Goal: Transaction & Acquisition: Purchase product/service

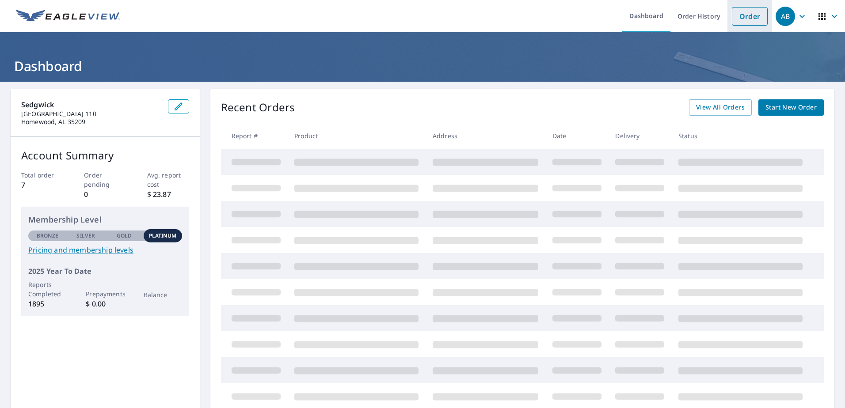
click at [735, 19] on link "Order" at bounding box center [750, 16] width 36 height 19
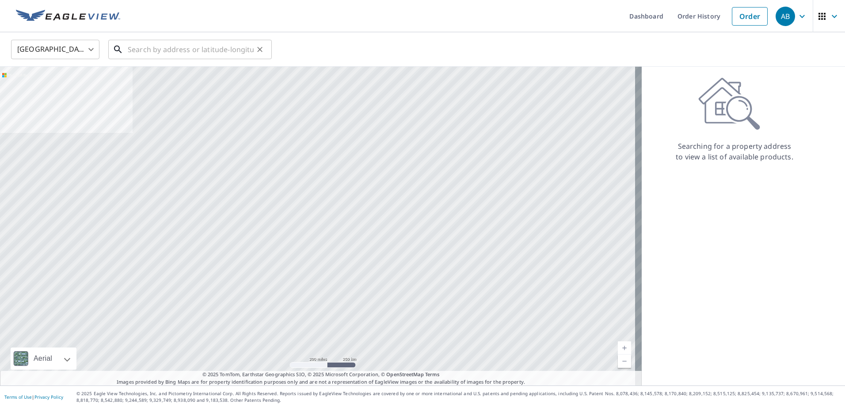
click at [154, 52] on input "text" at bounding box center [191, 49] width 126 height 25
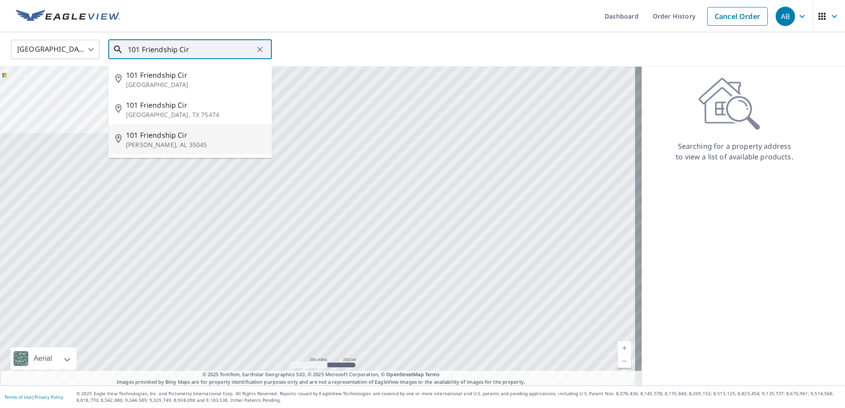
click at [156, 134] on span "101 Friendship Cir" at bounding box center [195, 135] width 139 height 11
type input "[STREET_ADDRESS][PERSON_NAME]"
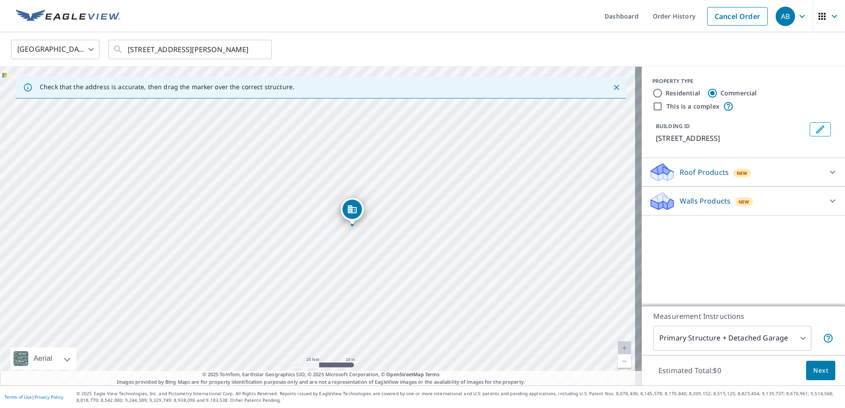
drag, startPoint x: 356, startPoint y: 159, endPoint x: 287, endPoint y: 188, distance: 74.4
click at [285, 190] on div "[STREET_ADDRESS][PERSON_NAME]" at bounding box center [320, 226] width 641 height 319
click at [827, 173] on icon at bounding box center [832, 172] width 11 height 11
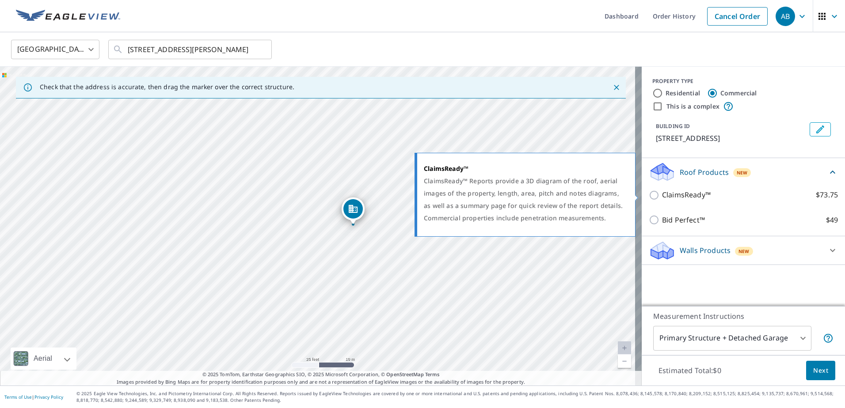
click at [649, 195] on input "ClaimsReady™ $73.75" at bounding box center [655, 195] width 13 height 11
checkbox input "true"
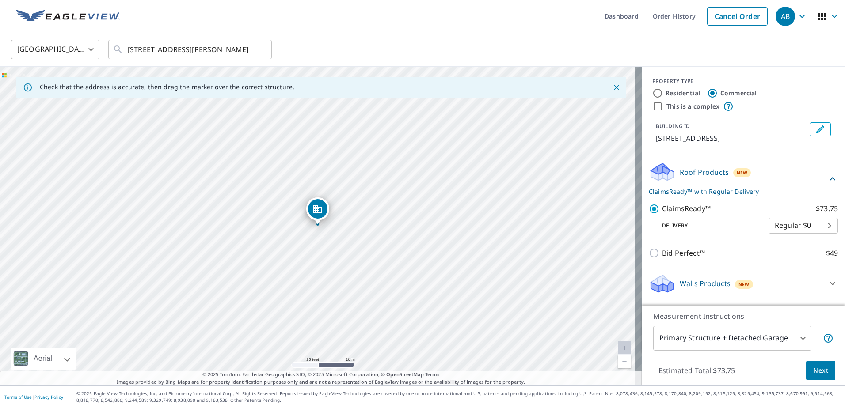
click at [815, 225] on body "AB AB Dashboard Order History Cancel Order AB United States US ​ [STREET_ADDRES…" at bounding box center [422, 204] width 845 height 408
click at [815, 225] on li "Regular $0" at bounding box center [796, 226] width 69 height 16
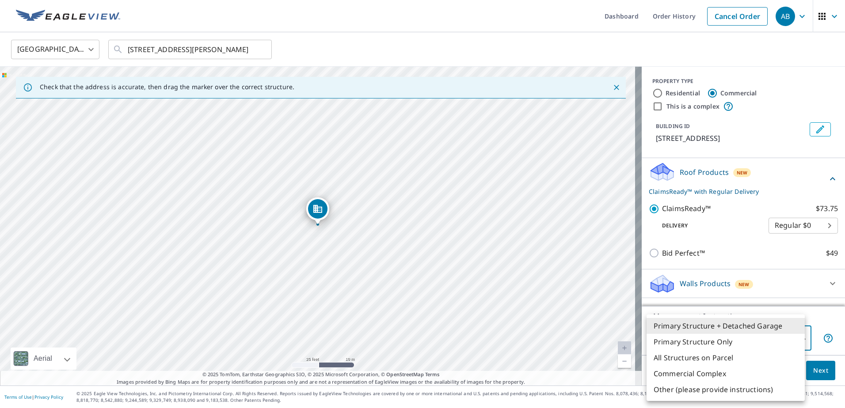
click at [799, 344] on body "AB AB Dashboard Order History Cancel Order AB United States US ​ [STREET_ADDRES…" at bounding box center [422, 204] width 845 height 408
click at [743, 344] on li "Primary Structure Only" at bounding box center [725, 342] width 158 height 16
type input "2"
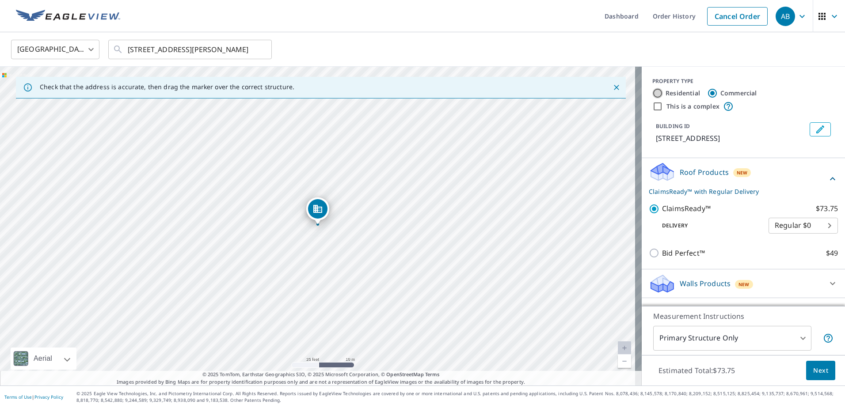
click at [652, 91] on input "Residential" at bounding box center [657, 93] width 11 height 11
radio input "true"
type input "1"
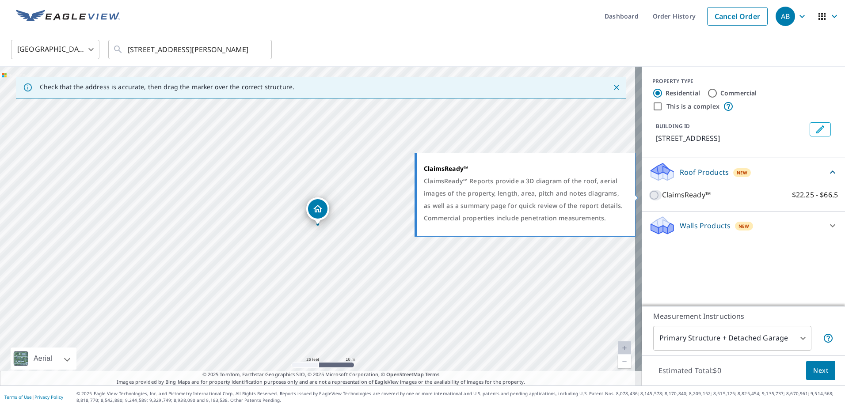
click at [649, 193] on input "ClaimsReady™ $22.25 - $66.5" at bounding box center [655, 195] width 13 height 11
checkbox input "true"
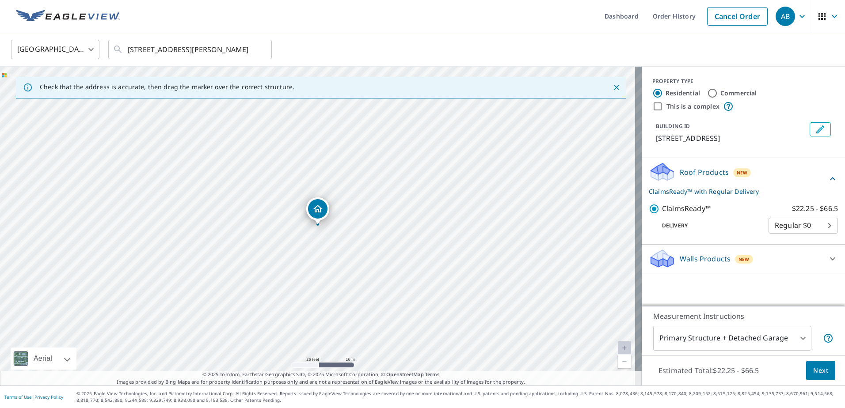
click at [790, 338] on body "AB AB Dashboard Order History Cancel Order AB United States US ​ [STREET_ADDRES…" at bounding box center [422, 204] width 845 height 408
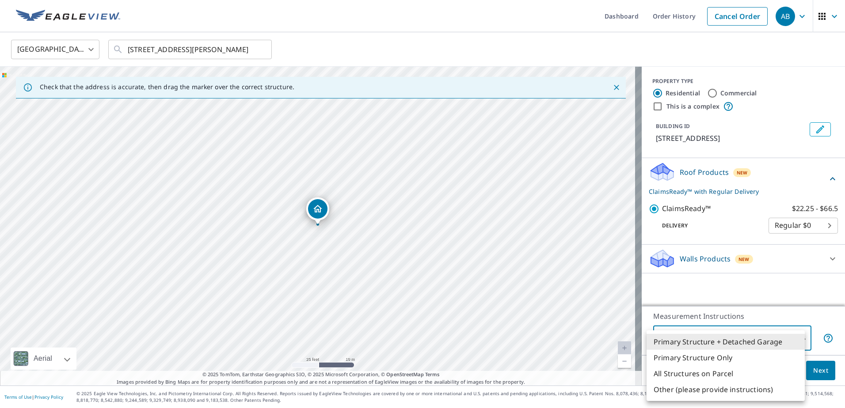
click at [718, 356] on li "Primary Structure Only" at bounding box center [725, 358] width 158 height 16
type input "2"
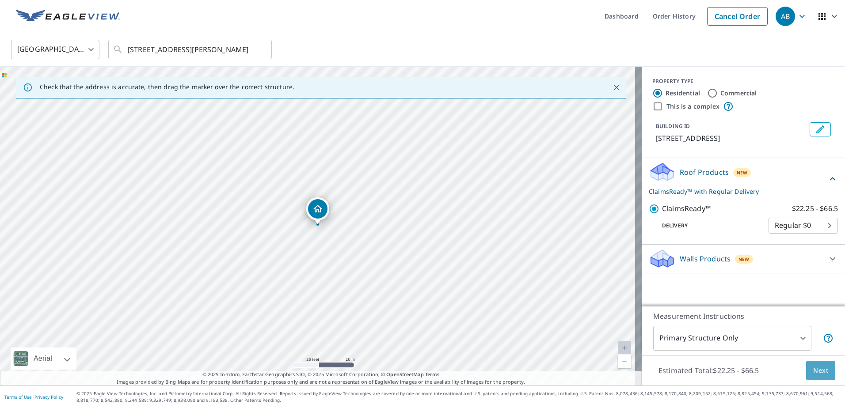
click at [813, 370] on span "Next" at bounding box center [820, 370] width 15 height 11
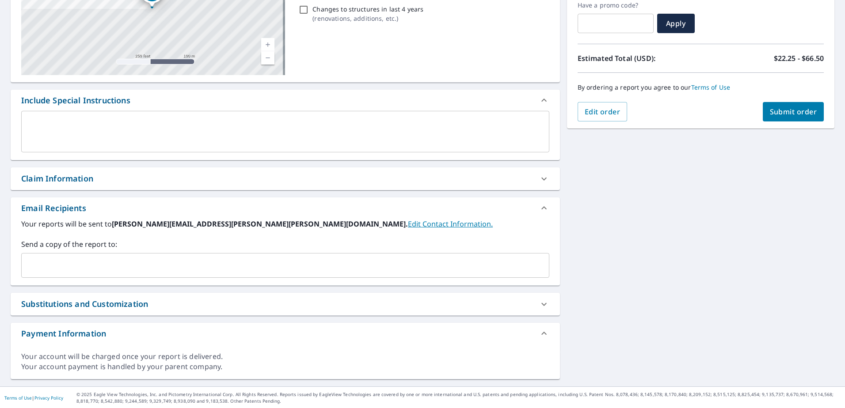
scroll to position [154, 0]
click at [539, 182] on icon at bounding box center [544, 178] width 11 height 11
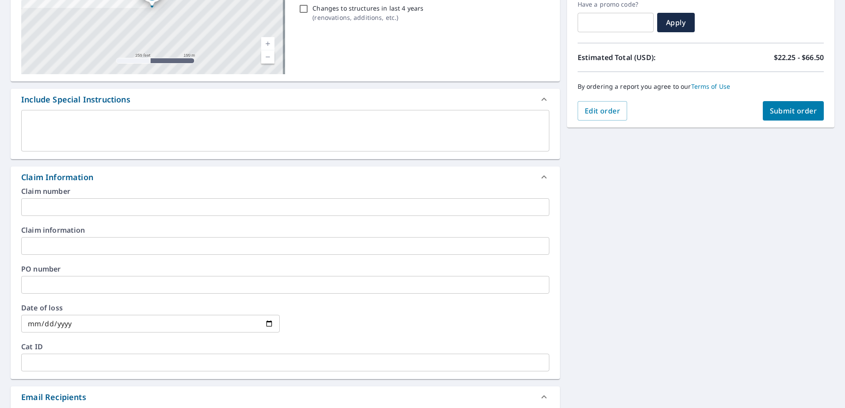
click at [156, 210] on input "text" at bounding box center [285, 207] width 528 height 18
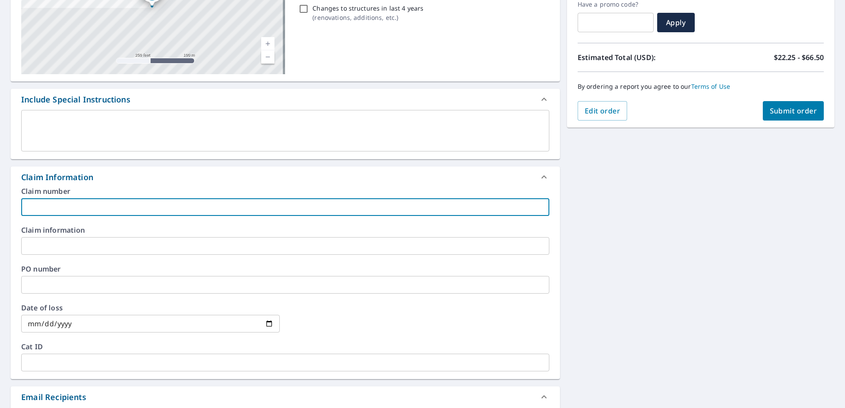
paste input "BIR25062360"
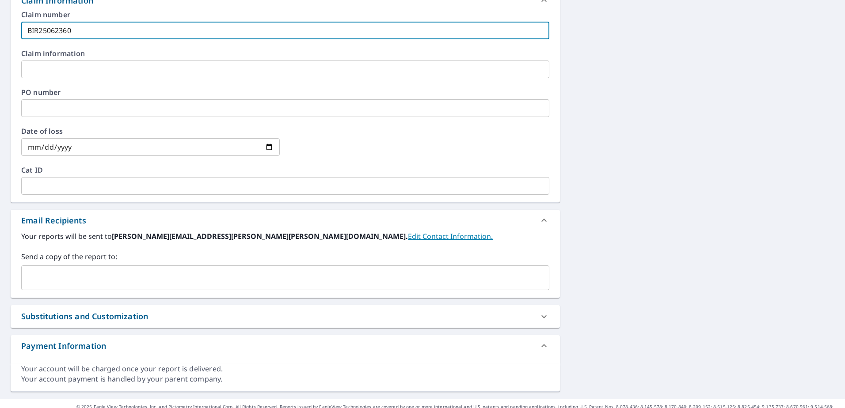
scroll to position [344, 0]
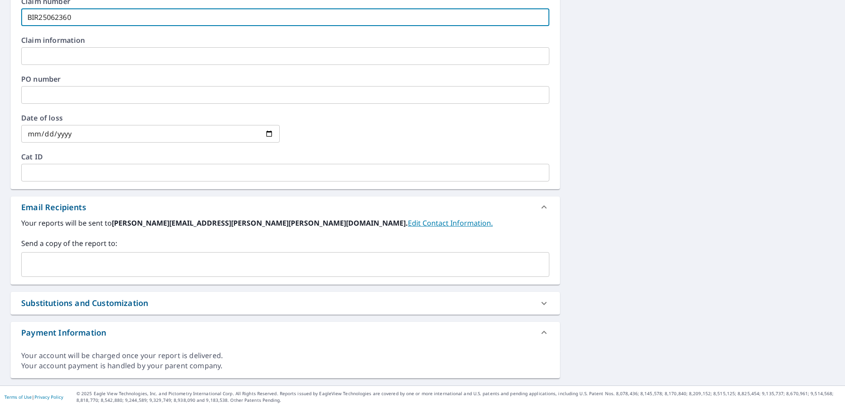
type input "BIR25062360"
click at [527, 306] on div "Substitutions and Customization" at bounding box center [277, 303] width 512 height 12
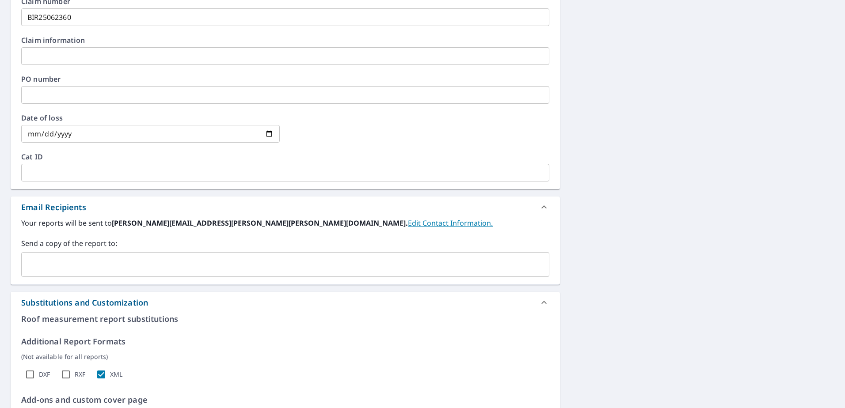
click at [533, 305] on div at bounding box center [543, 302] width 21 height 21
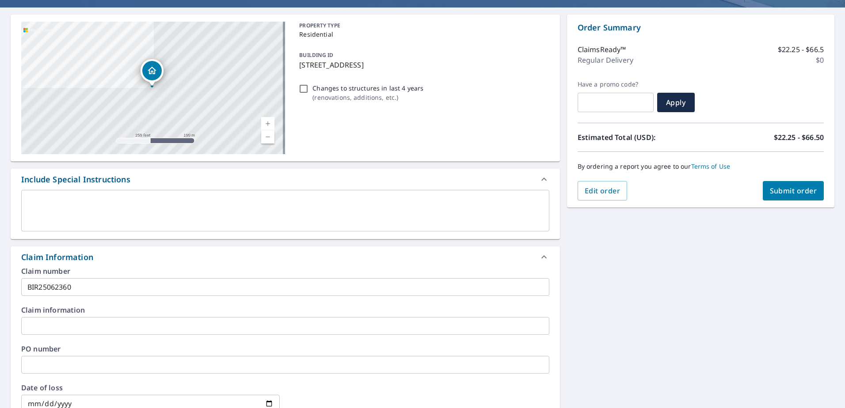
scroll to position [0, 0]
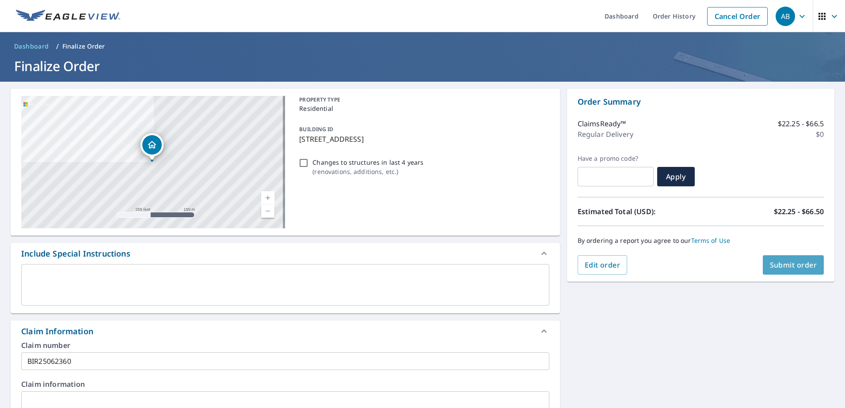
click at [785, 269] on span "Submit order" at bounding box center [793, 265] width 47 height 10
